Goal: Find specific fact: Find specific fact

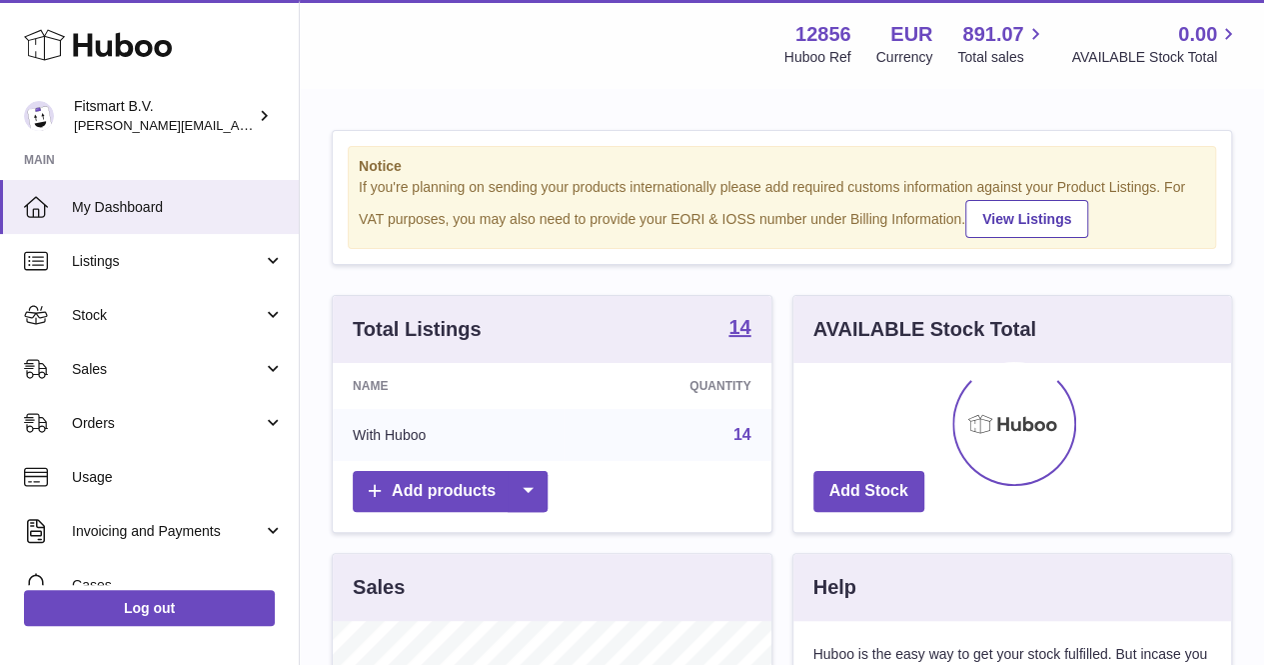
scroll to position [312, 438]
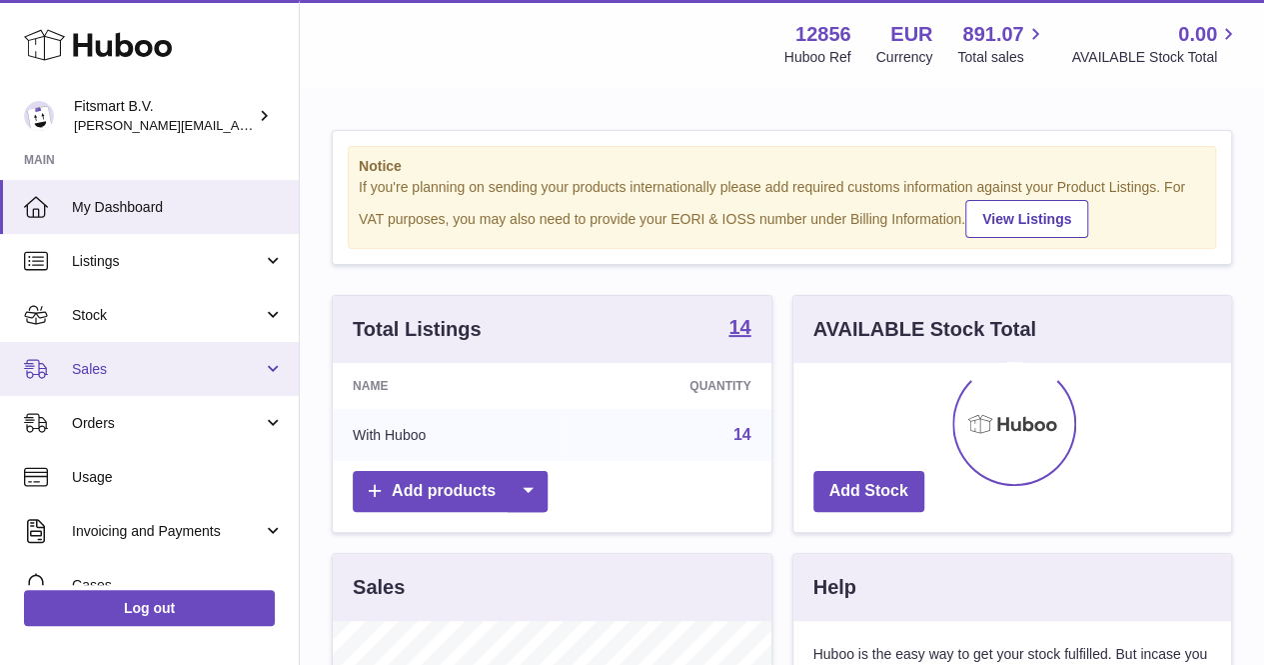
click at [158, 381] on link "Sales" at bounding box center [149, 369] width 299 height 54
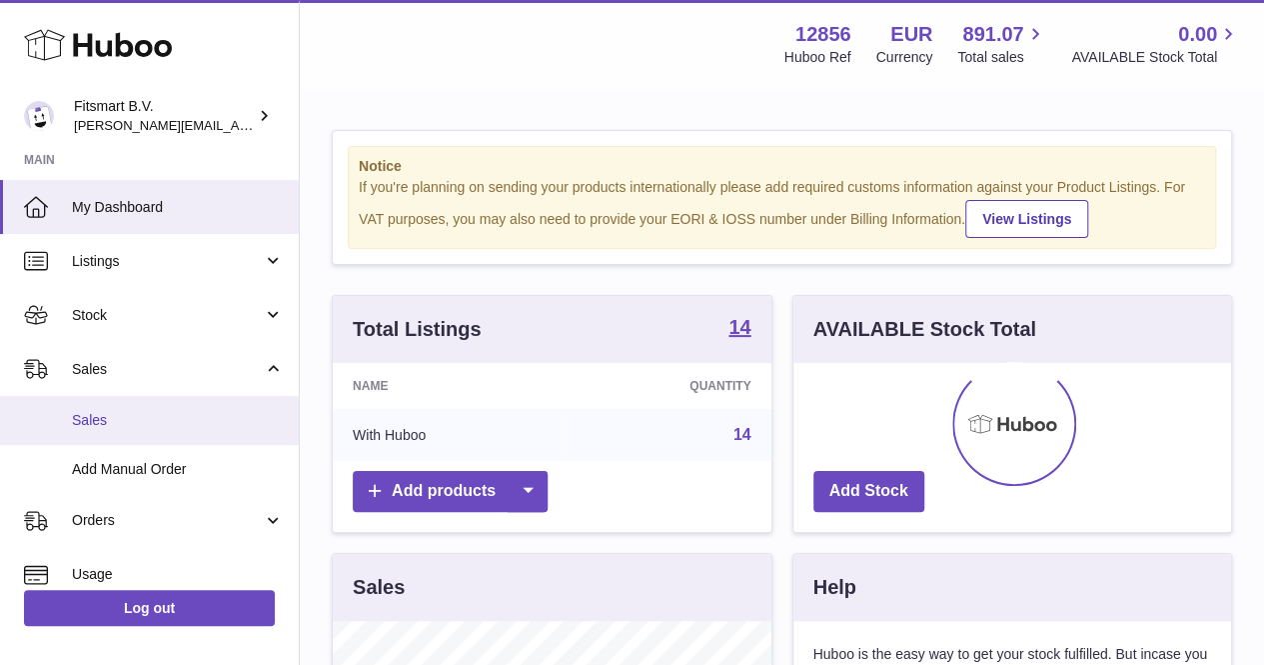
click at [110, 413] on span "Sales" at bounding box center [178, 420] width 212 height 19
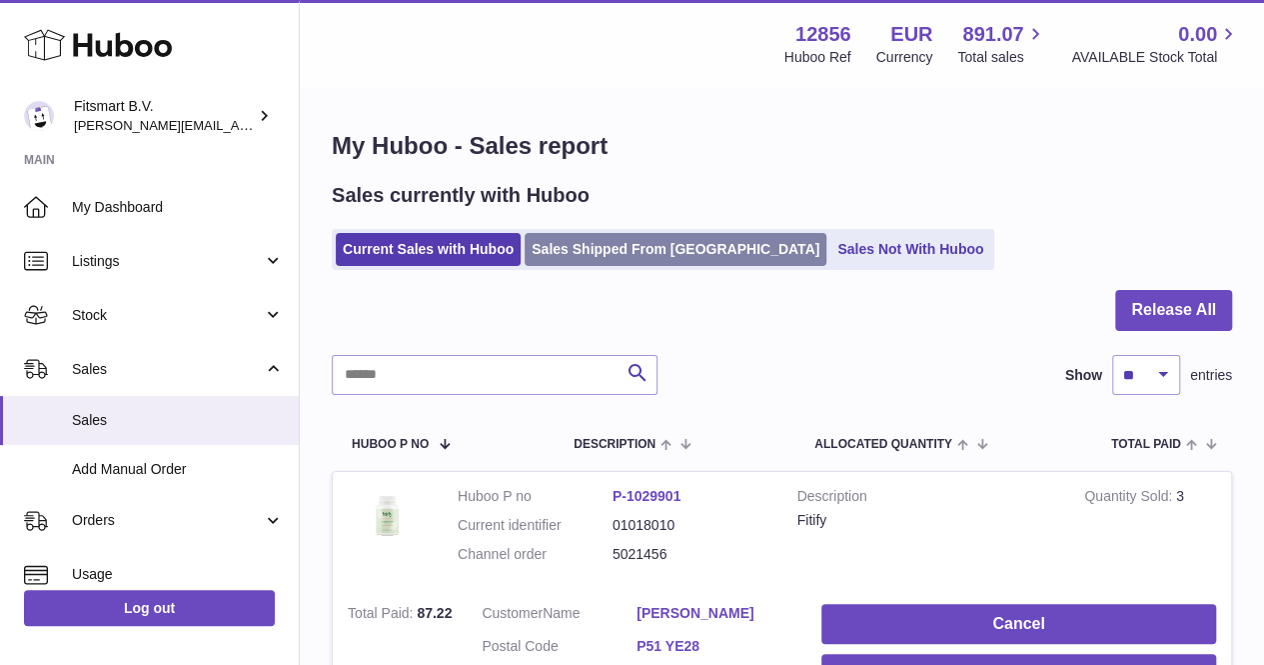
click at [626, 242] on link "Sales Shipped From Huboo" at bounding box center [676, 249] width 302 height 33
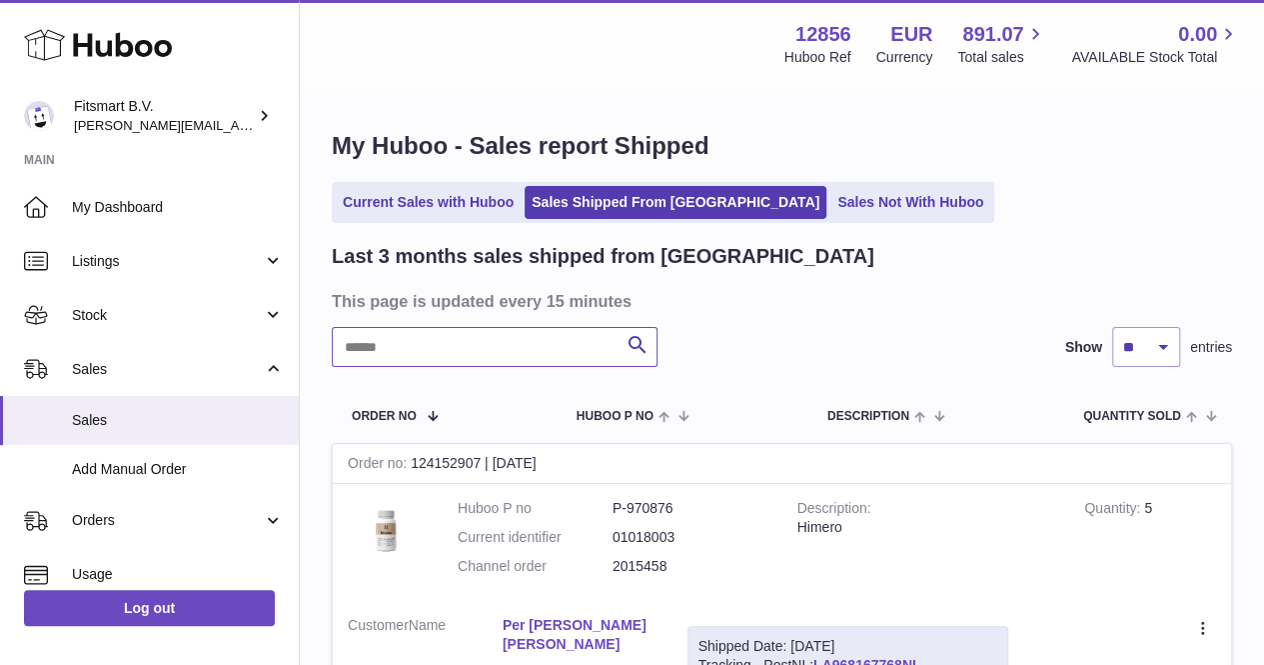
click at [468, 347] on input "text" at bounding box center [495, 347] width 326 height 40
paste input "**********"
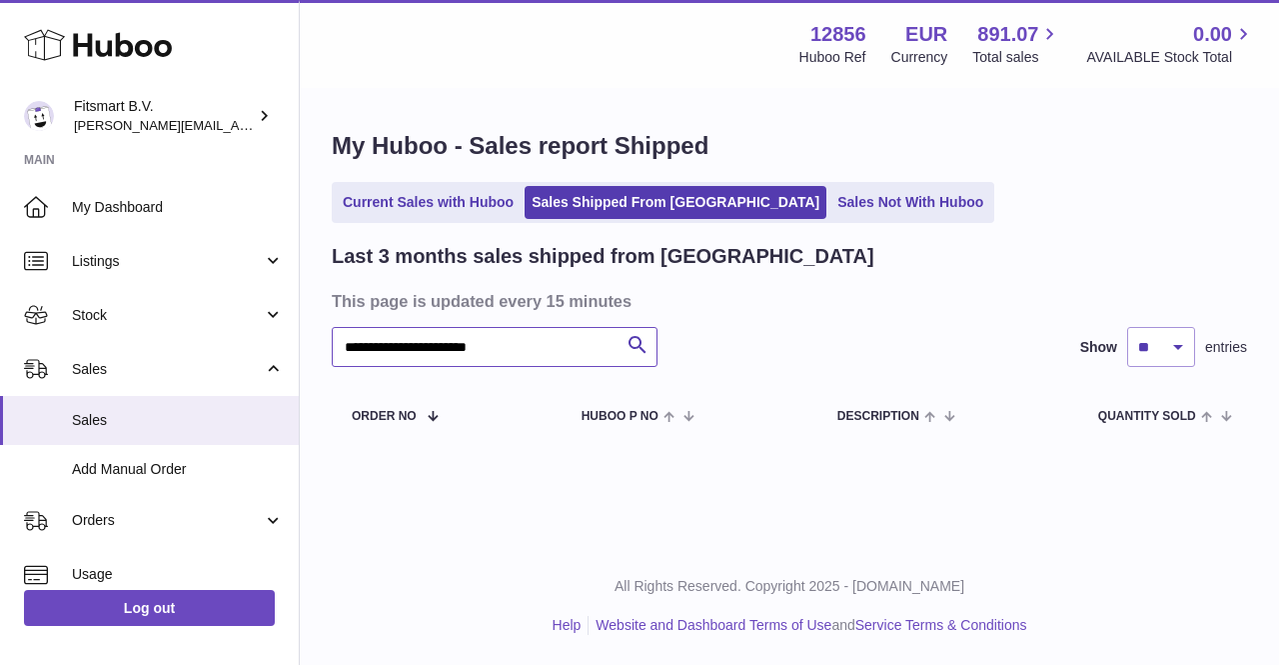
drag, startPoint x: 549, startPoint y: 351, endPoint x: 410, endPoint y: 355, distance: 139.0
click at [410, 355] on input "**********" at bounding box center [495, 347] width 326 height 40
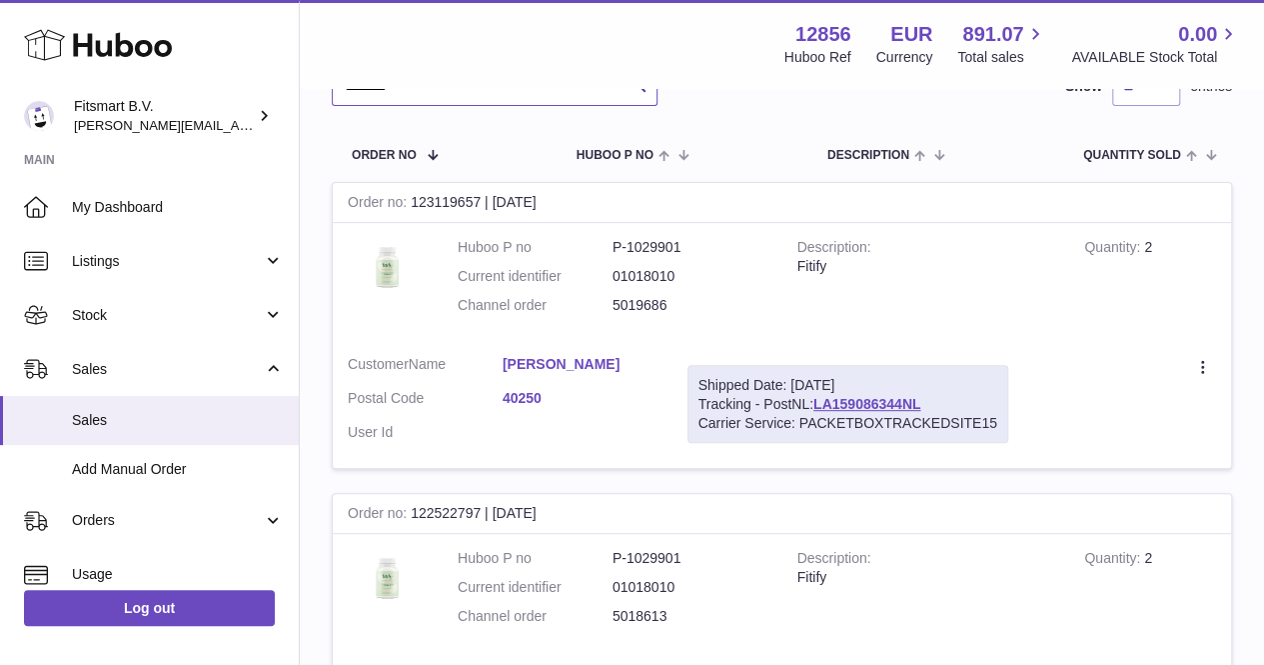
scroll to position [273, 0]
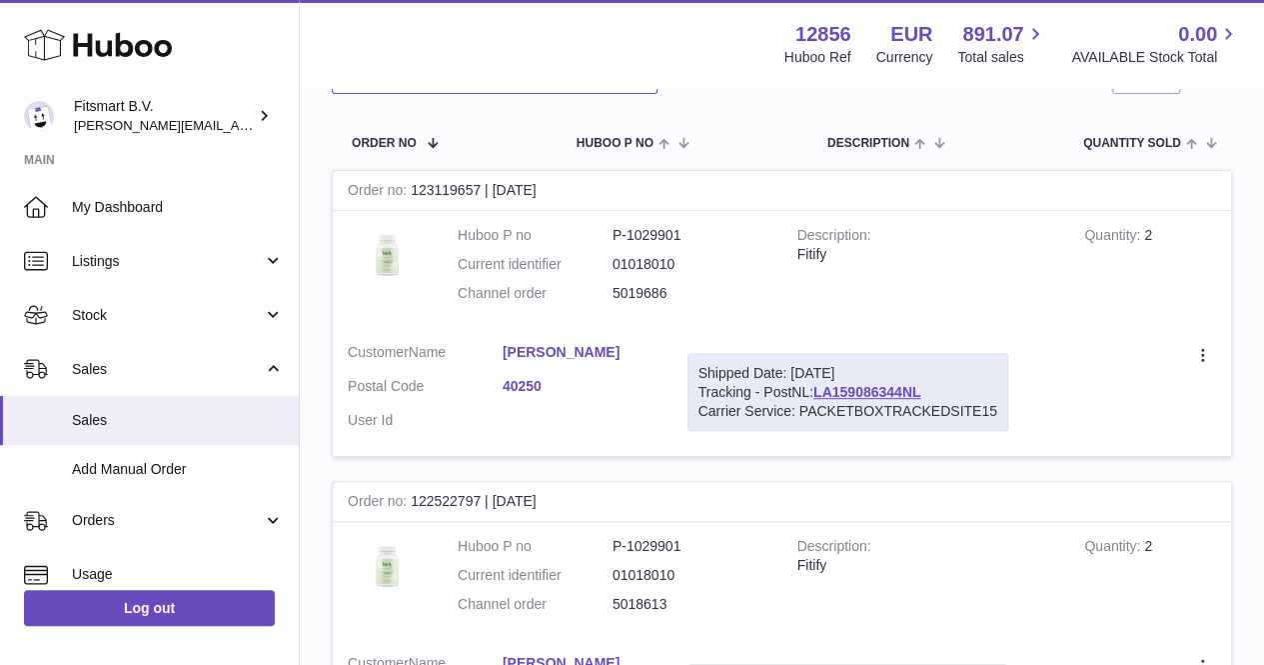
type input "*******"
click at [530, 349] on link "[PERSON_NAME]" at bounding box center [580, 352] width 155 height 19
drag, startPoint x: 702, startPoint y: 294, endPoint x: 610, endPoint y: 302, distance: 92.3
click at [610, 302] on dl "Huboo P no P-1029901 Current identifier 01018010 Channel order 5019686" at bounding box center [613, 269] width 310 height 87
copy dl "5019686"
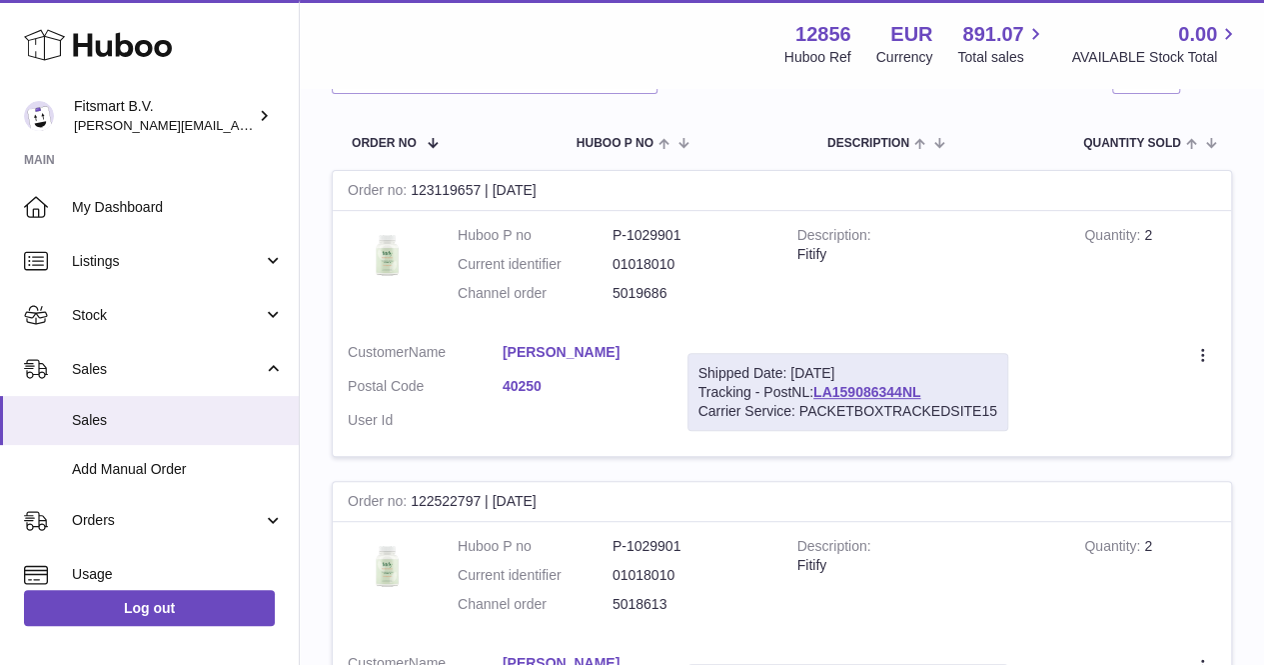
click at [533, 351] on link "[PERSON_NAME]" at bounding box center [580, 352] width 155 height 19
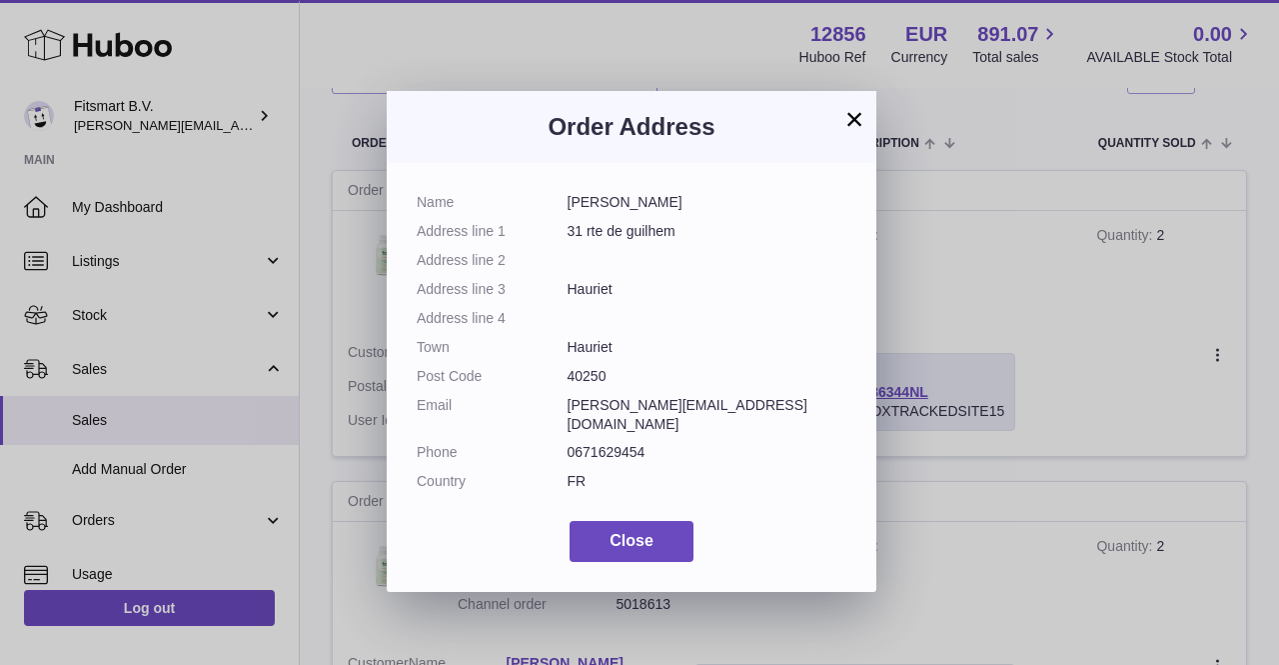
click at [849, 121] on button "×" at bounding box center [854, 119] width 24 height 24
